Goal: Transaction & Acquisition: Purchase product/service

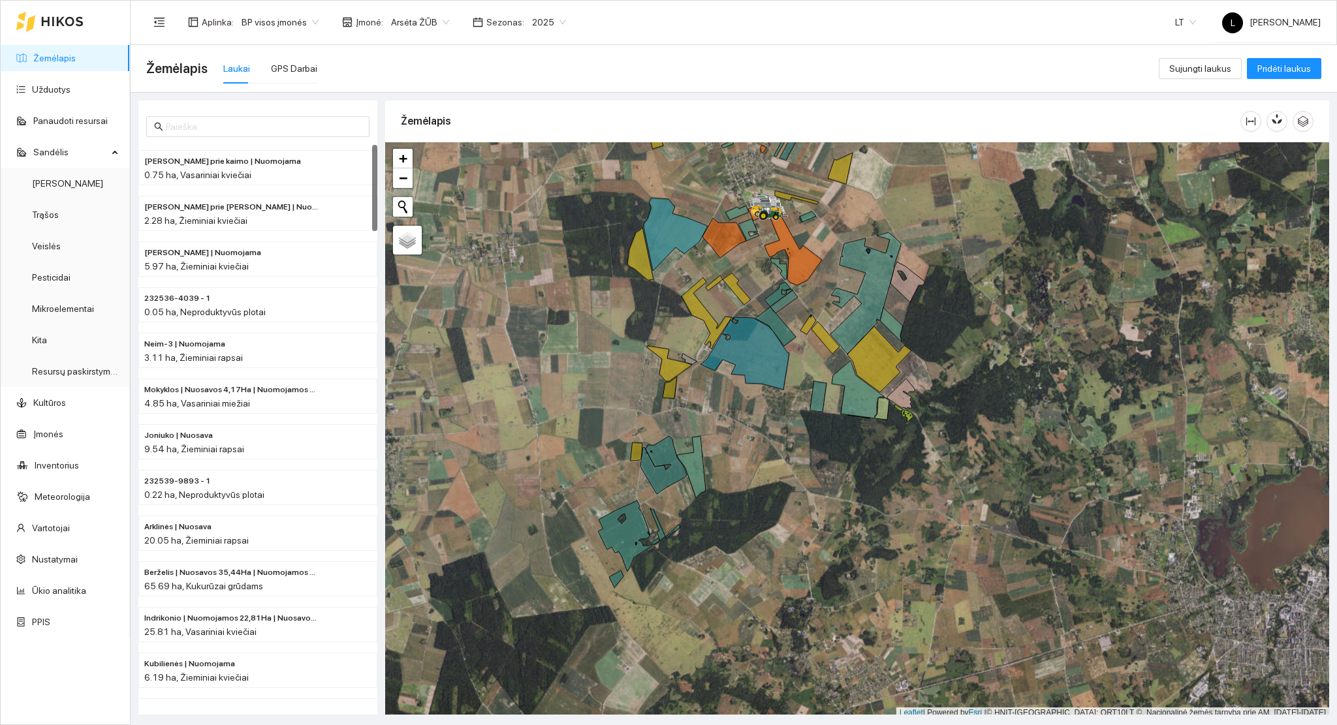
scroll to position [3, 0]
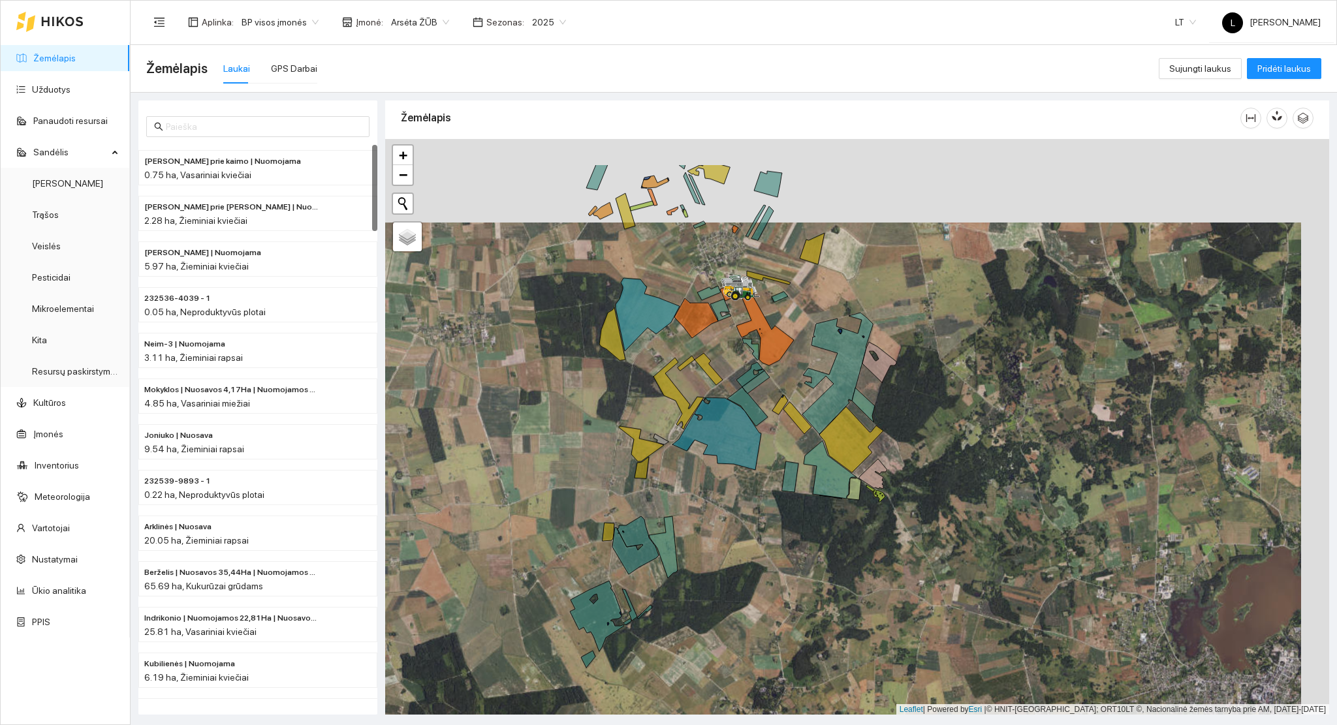
drag, startPoint x: 828, startPoint y: 212, endPoint x: 792, endPoint y: 306, distance: 100.4
click at [794, 306] on div at bounding box center [857, 427] width 944 height 576
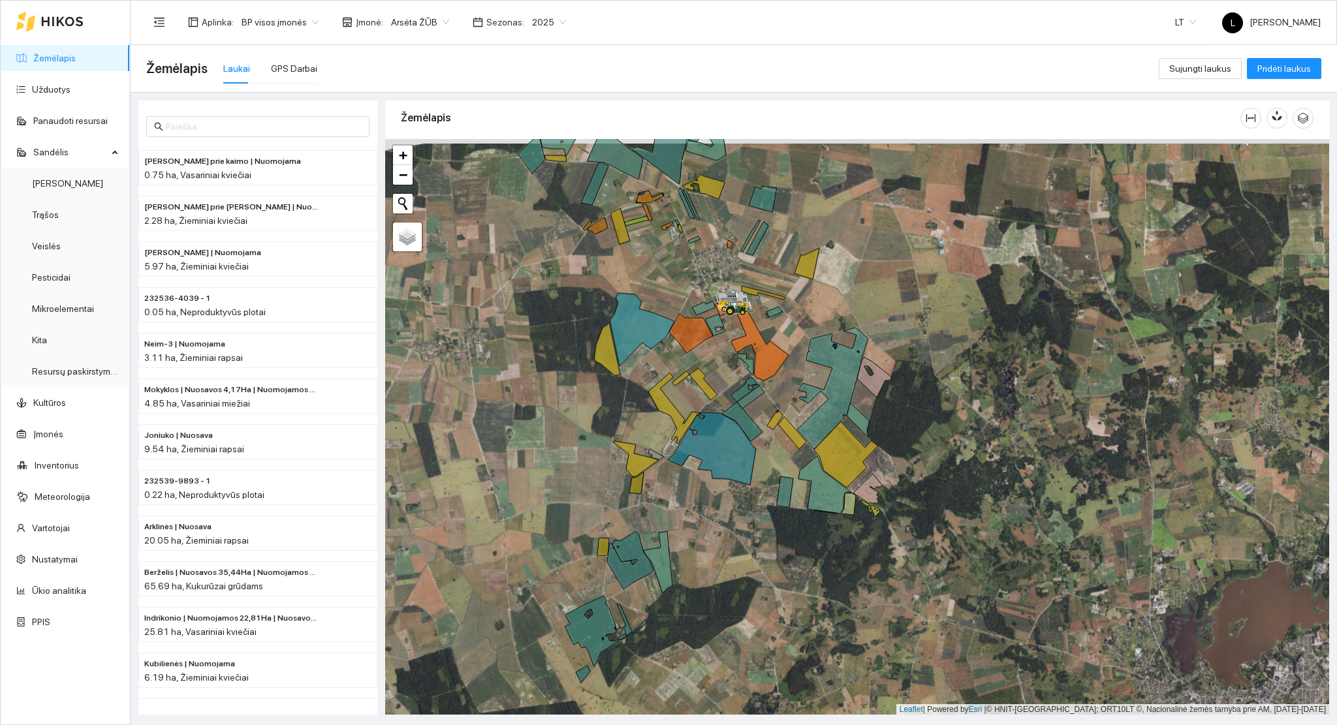
drag, startPoint x: 780, startPoint y: 460, endPoint x: 818, endPoint y: 587, distance: 133.0
click at [818, 587] on div at bounding box center [857, 427] width 944 height 576
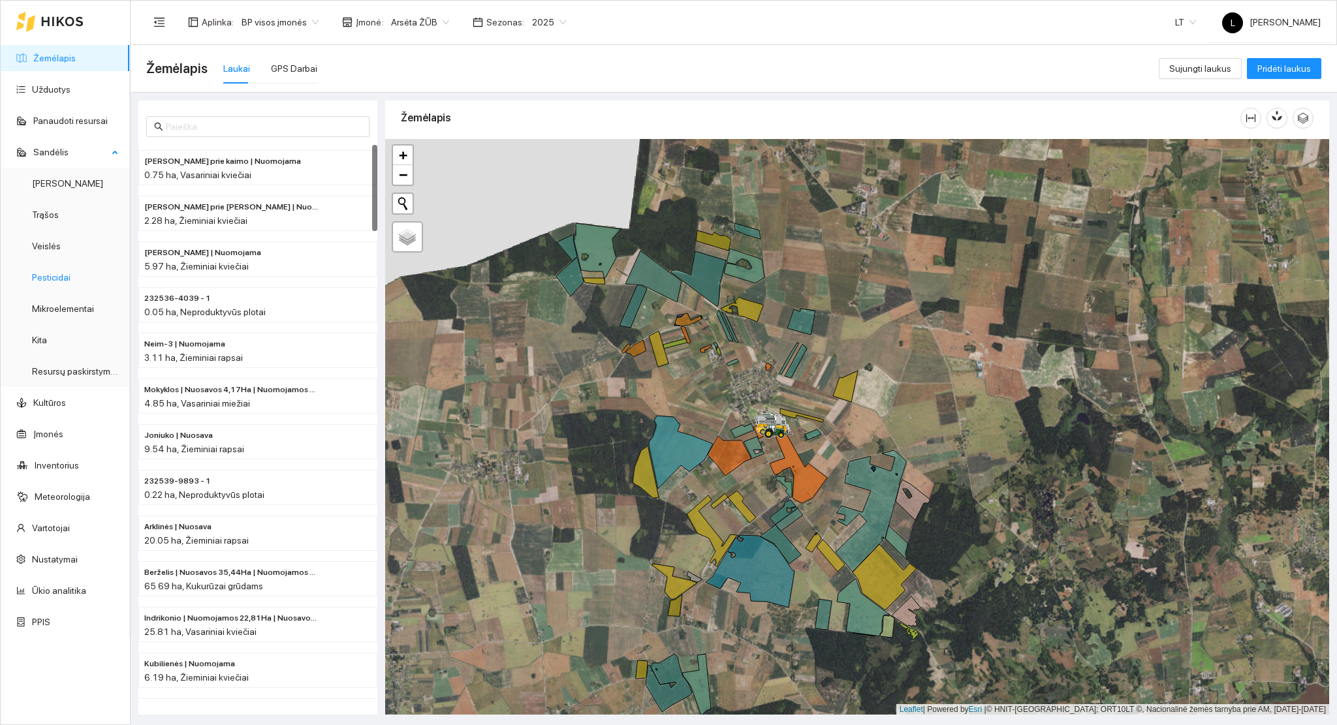
click at [50, 276] on link "Pesticidai" at bounding box center [51, 277] width 39 height 10
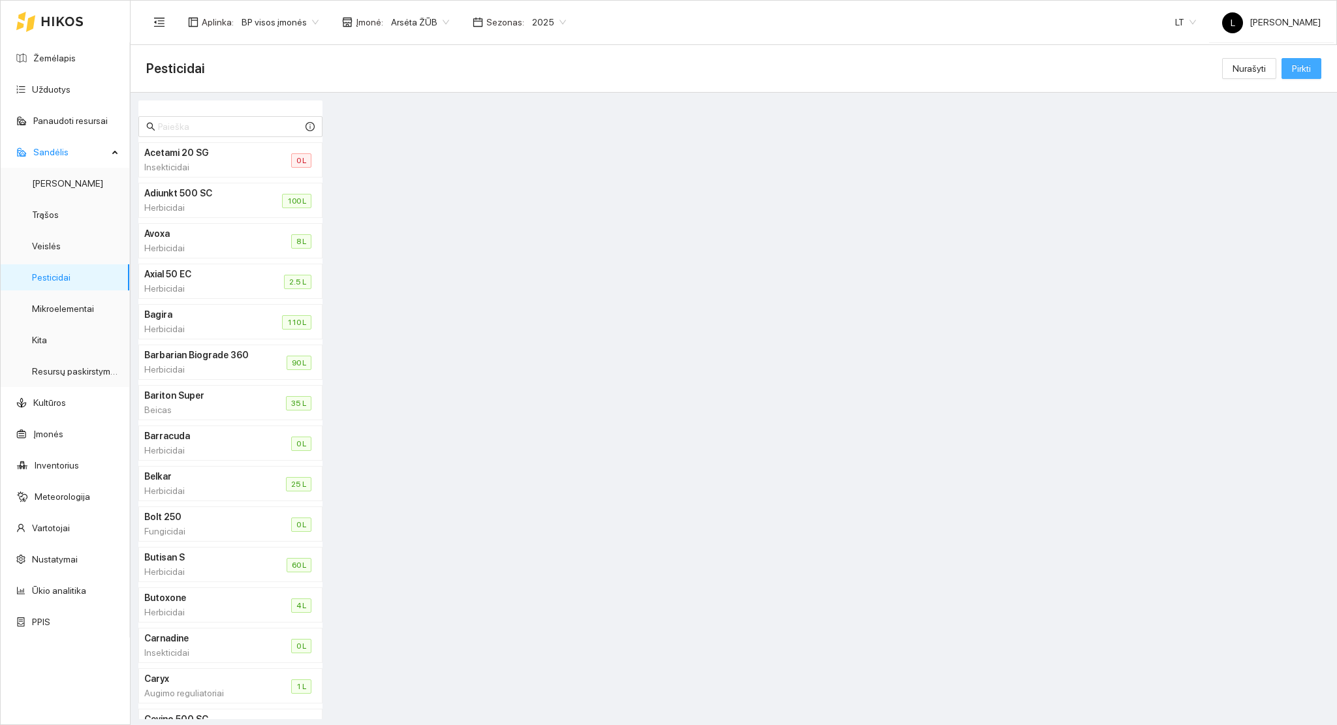
click at [1311, 67] on button "Pirkti" at bounding box center [1301, 68] width 40 height 21
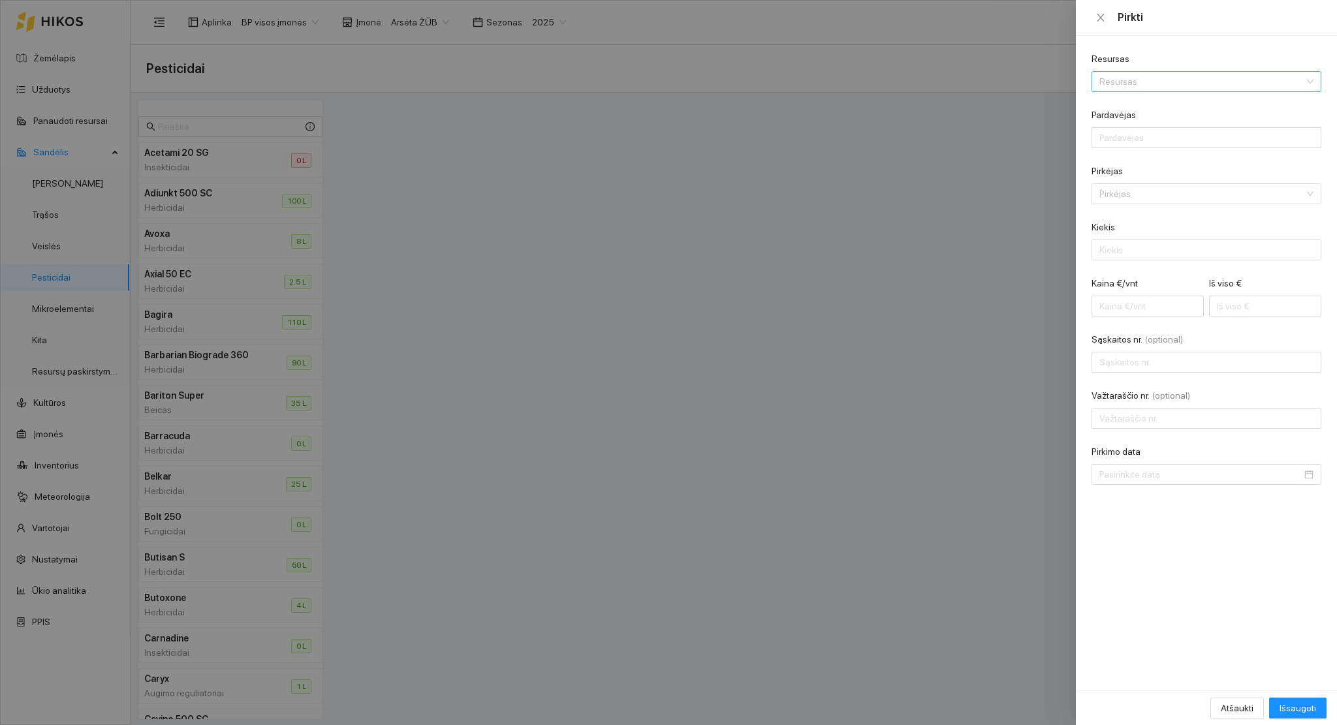
click at [1108, 86] on input "Resursas" at bounding box center [1201, 82] width 205 height 20
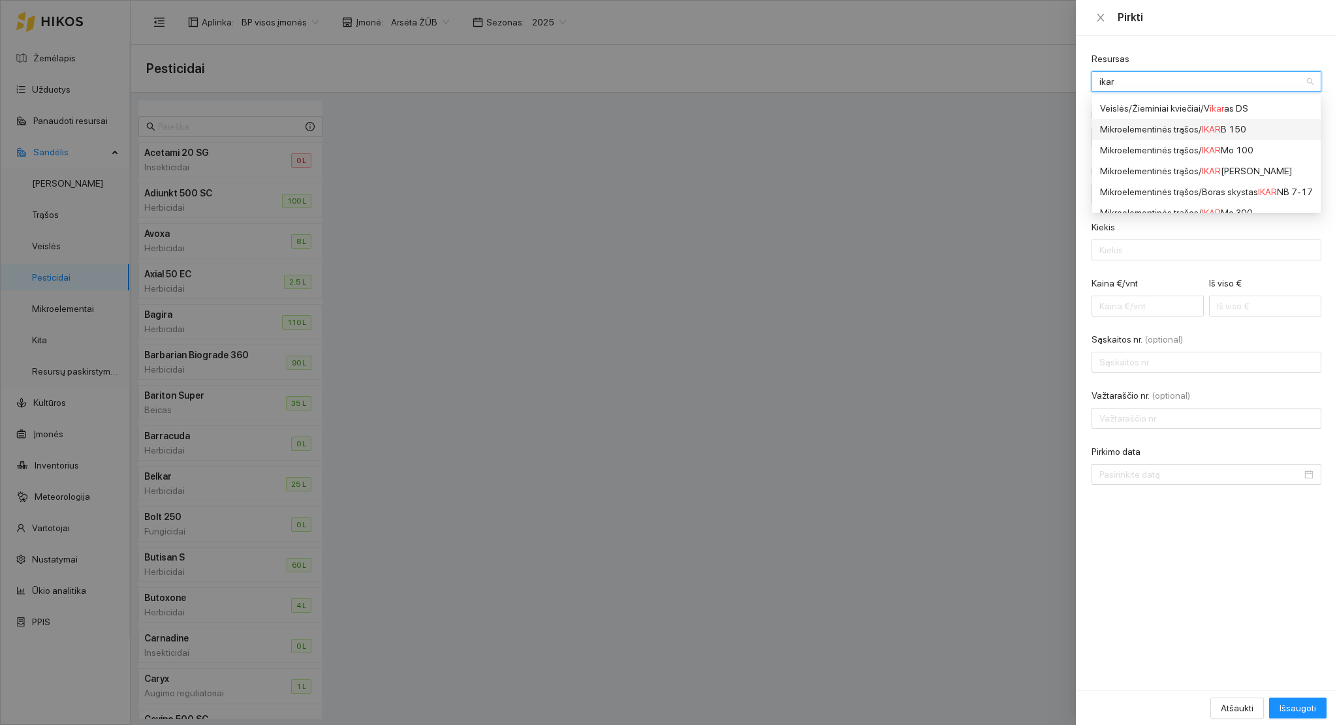
type input "ikar"
click at [1239, 108] on div "Mikroelementinės trąšos / IKAR B 150" at bounding box center [1206, 108] width 213 height 14
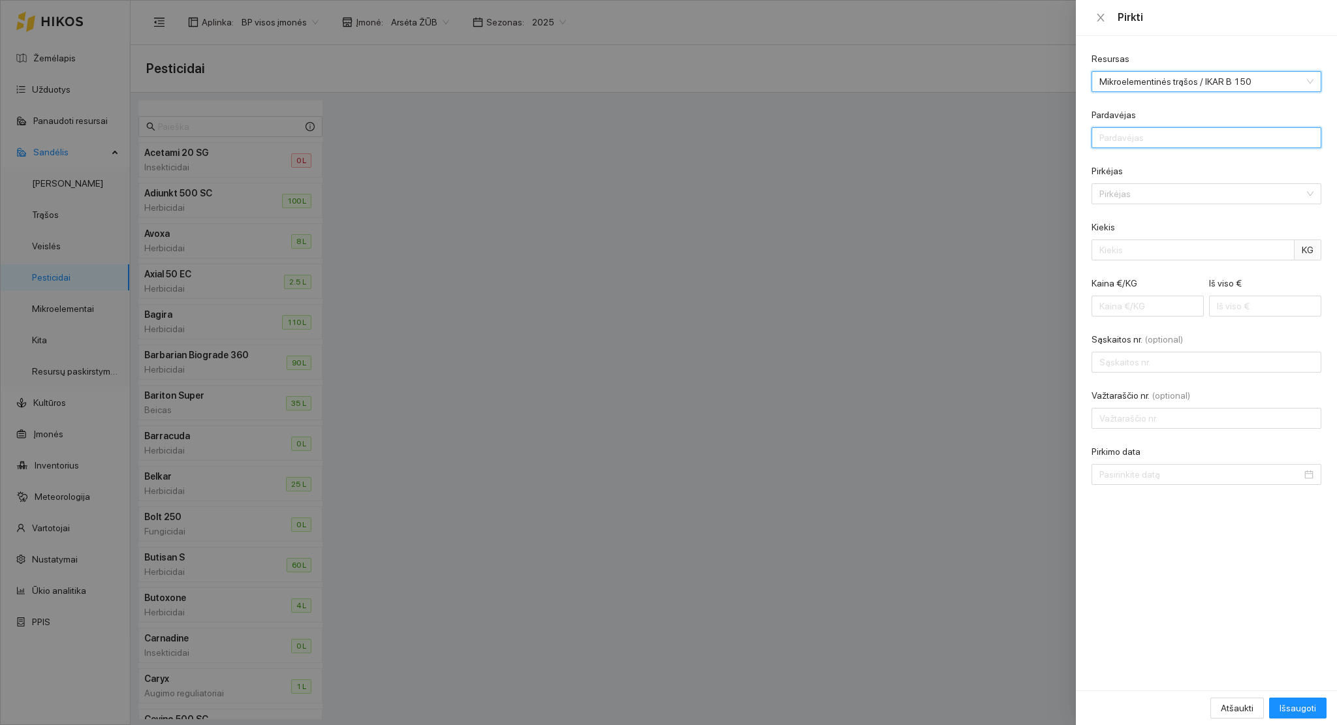
click at [1178, 138] on input "Pardavėjas" at bounding box center [1206, 137] width 230 height 21
type input "AB "Linas Agro""
click at [1164, 197] on input "Pirkėjas" at bounding box center [1201, 194] width 205 height 20
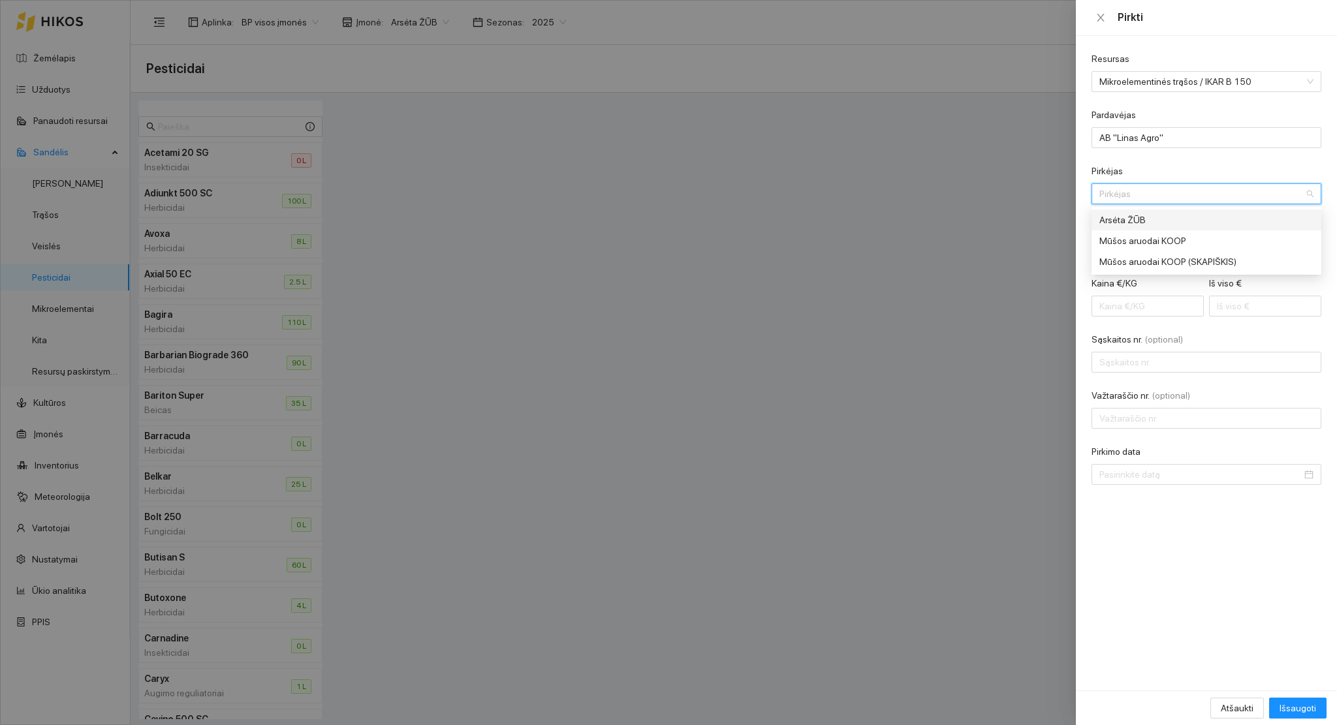
click at [1159, 210] on div "Arsėta ŽŪB" at bounding box center [1206, 220] width 230 height 21
click at [1142, 253] on input "Kiekis" at bounding box center [1192, 250] width 203 height 21
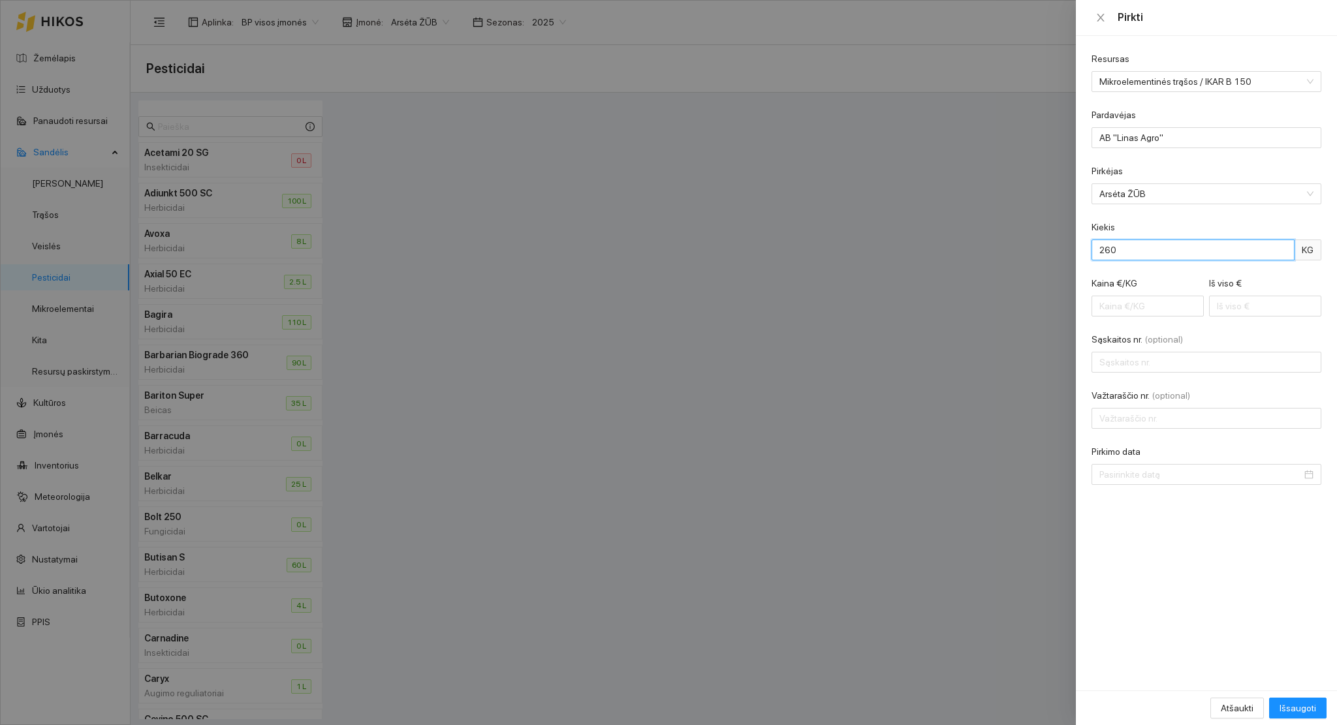
type input "260"
type input "0.02"
type input "4"
type input "0.19"
type input "49"
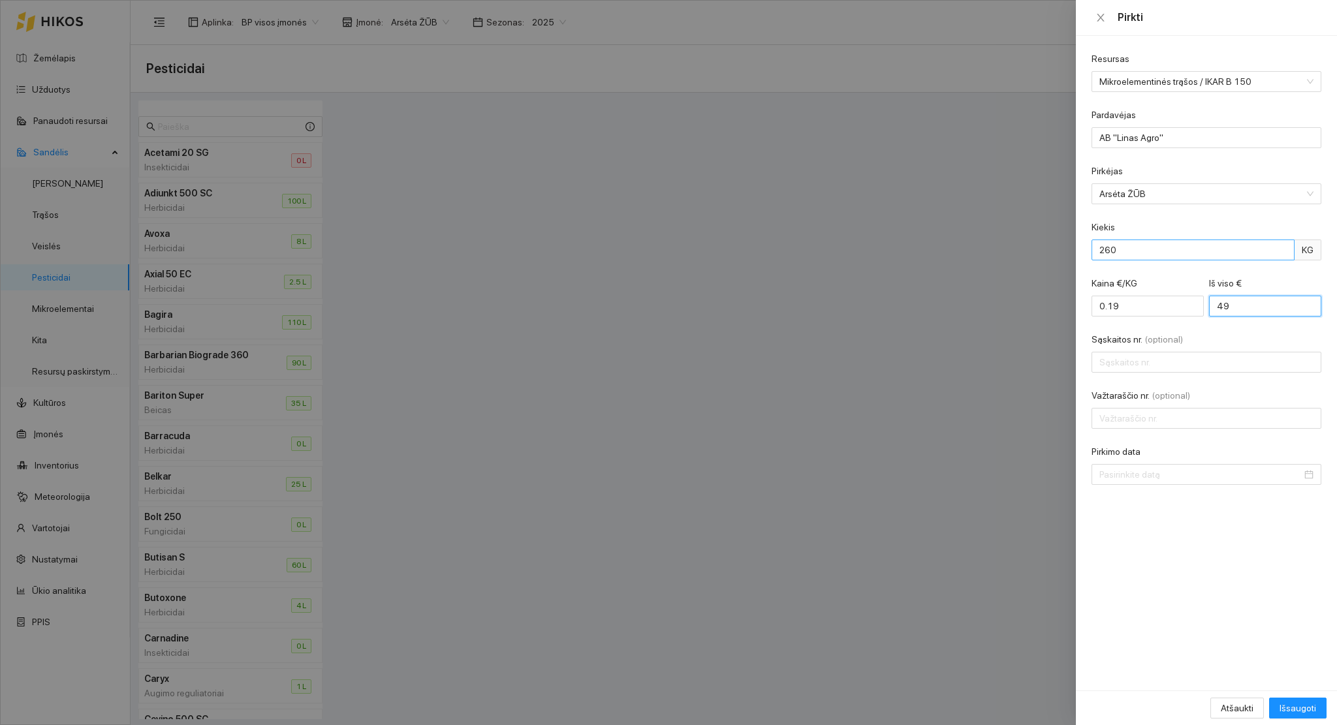
type input "1.90"
type input "494"
click at [1155, 367] on input "Sąskaitos nr. (optional)" at bounding box center [1206, 362] width 230 height 21
type input "LAR00988813"
click at [1151, 420] on input "Važtaraščio nr. (optional)" at bounding box center [1206, 418] width 230 height 21
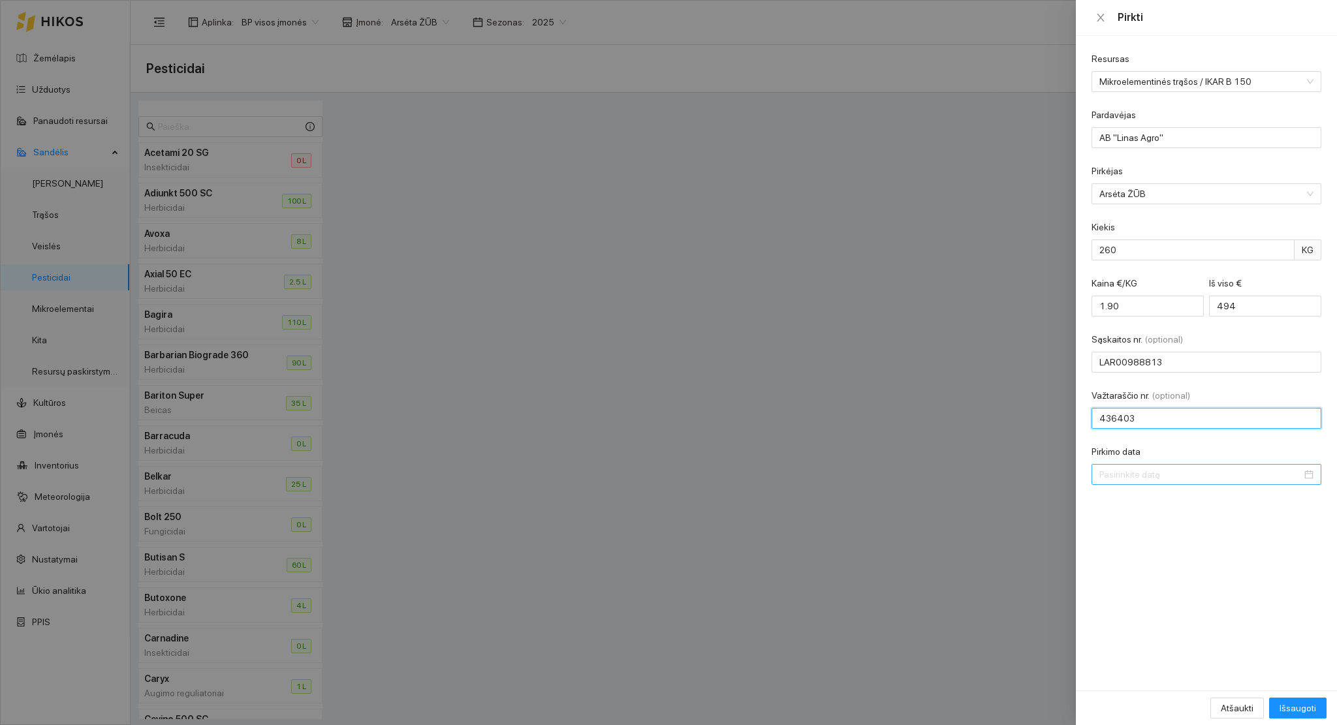
type input "436403"
click at [1172, 478] on input "Pirkimo data" at bounding box center [1200, 474] width 202 height 14
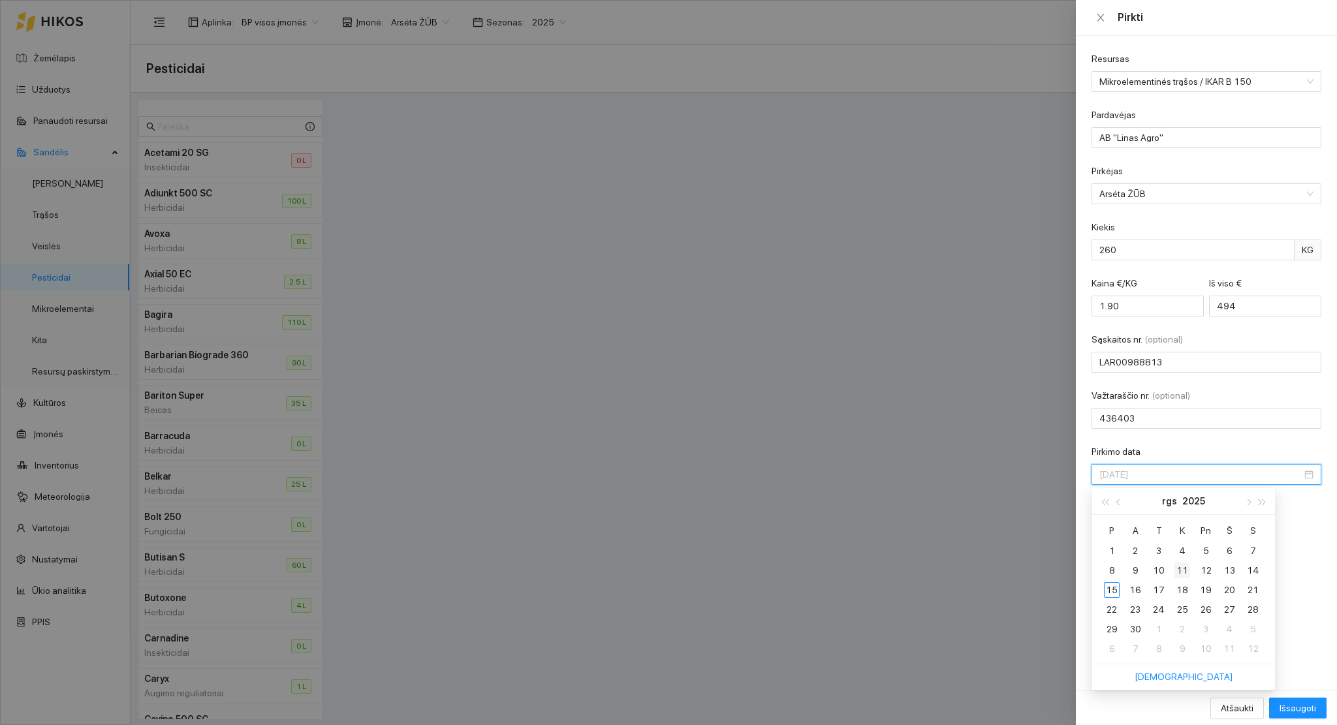
type input "[DATE]"
click at [1184, 567] on div "11" at bounding box center [1182, 571] width 16 height 16
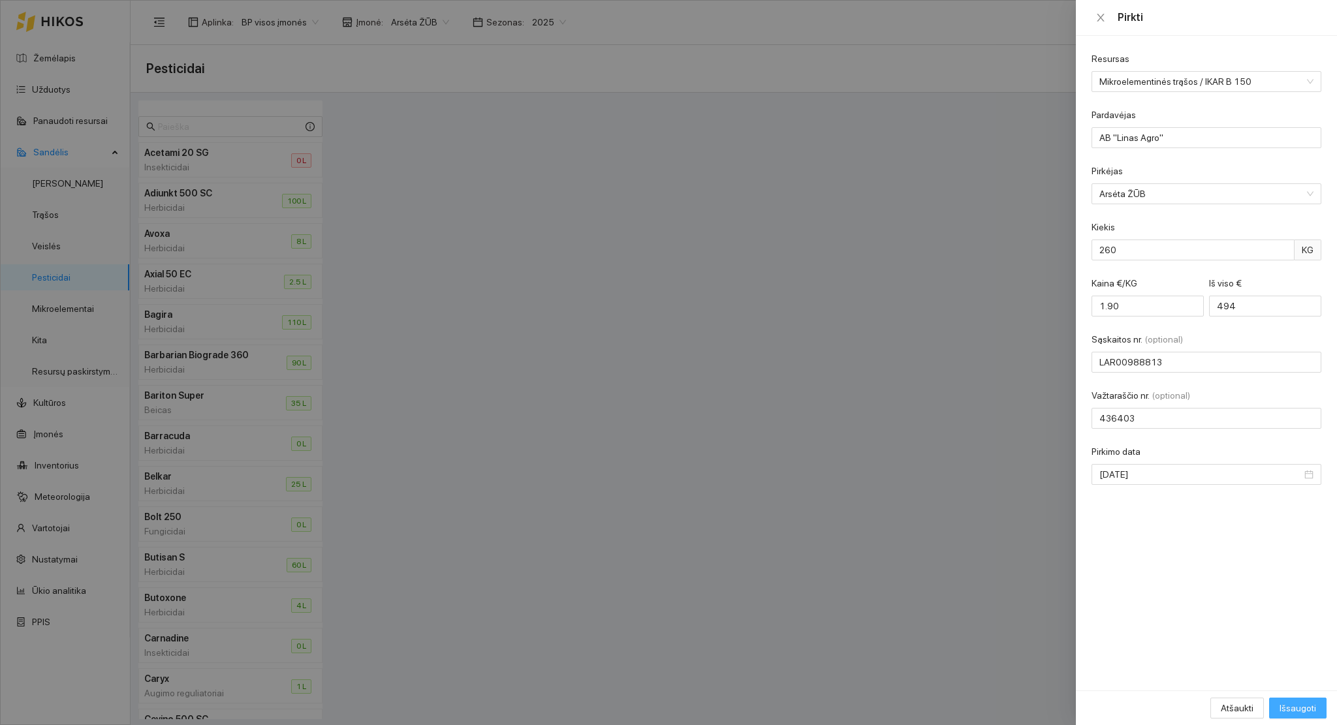
click at [1305, 702] on span "Išsaugoti" at bounding box center [1297, 708] width 37 height 14
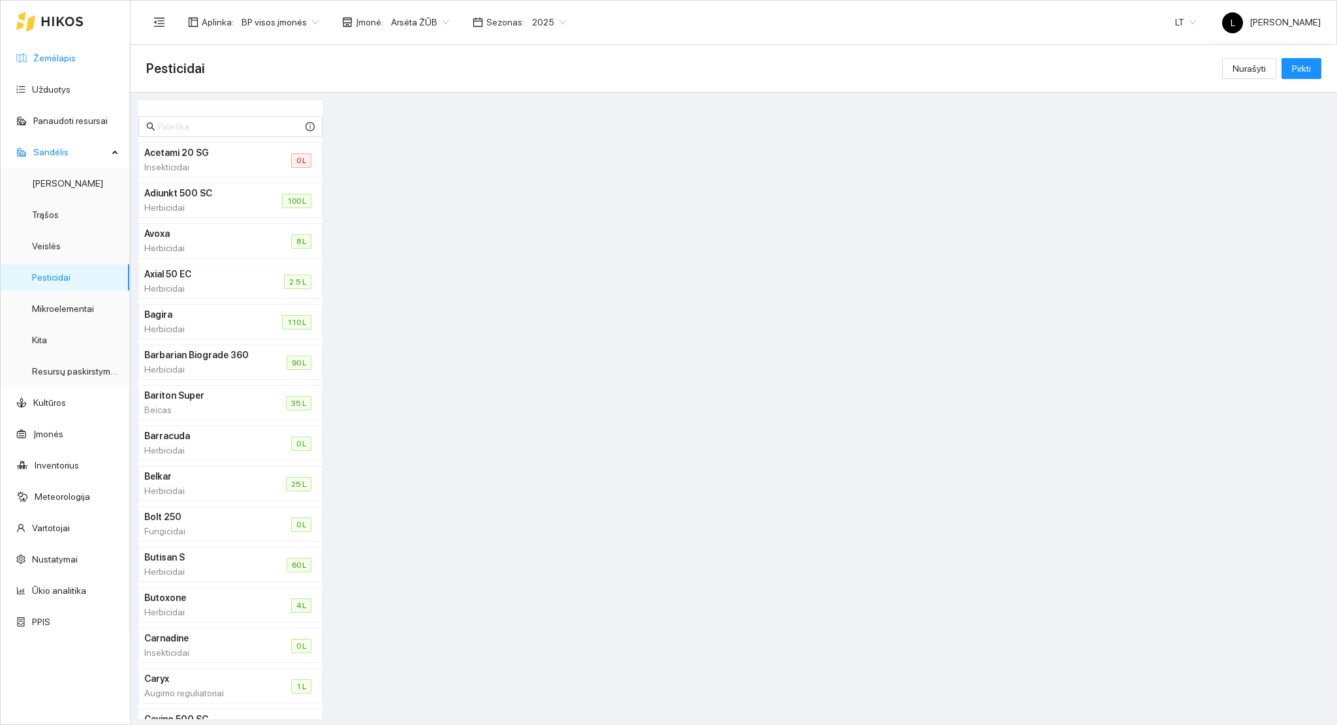
click at [67, 55] on link "Žemėlapis" at bounding box center [54, 58] width 42 height 10
